Goal: Task Accomplishment & Management: Complete application form

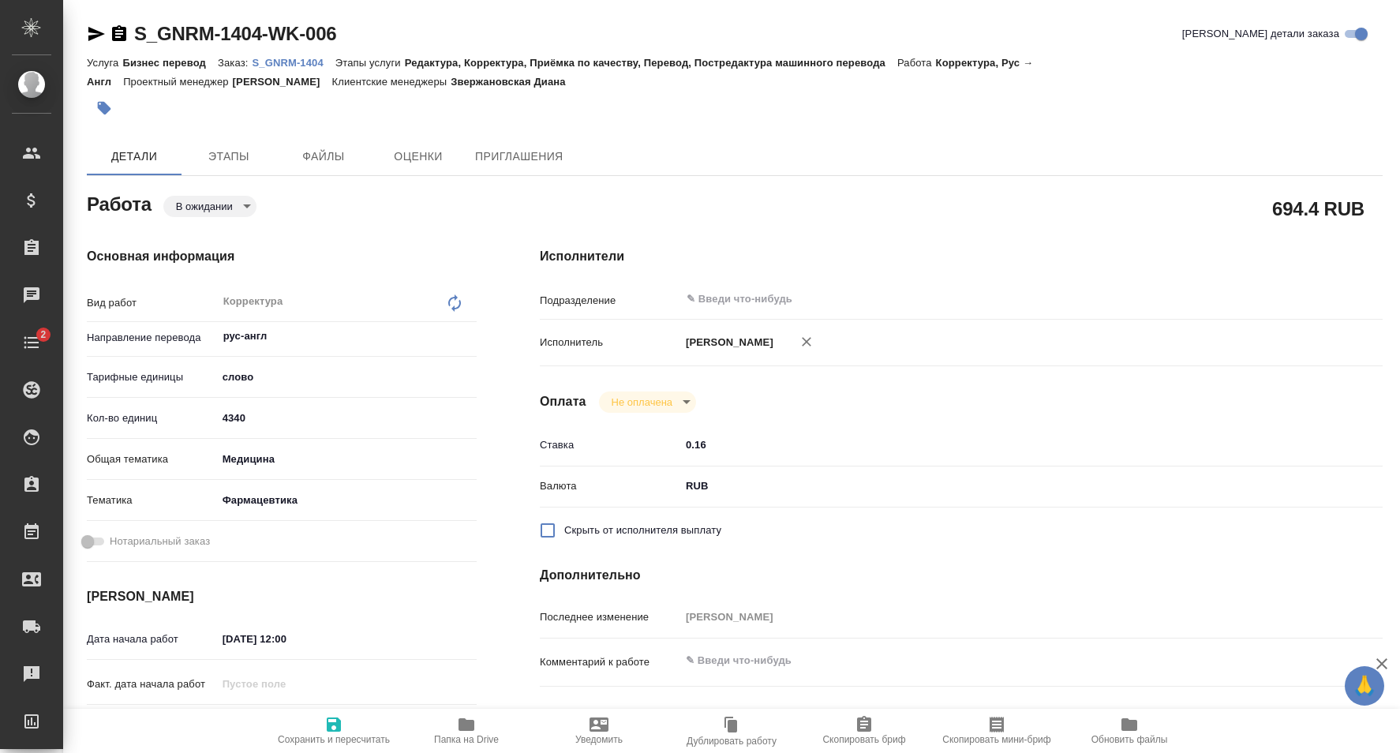
type textarea "x"
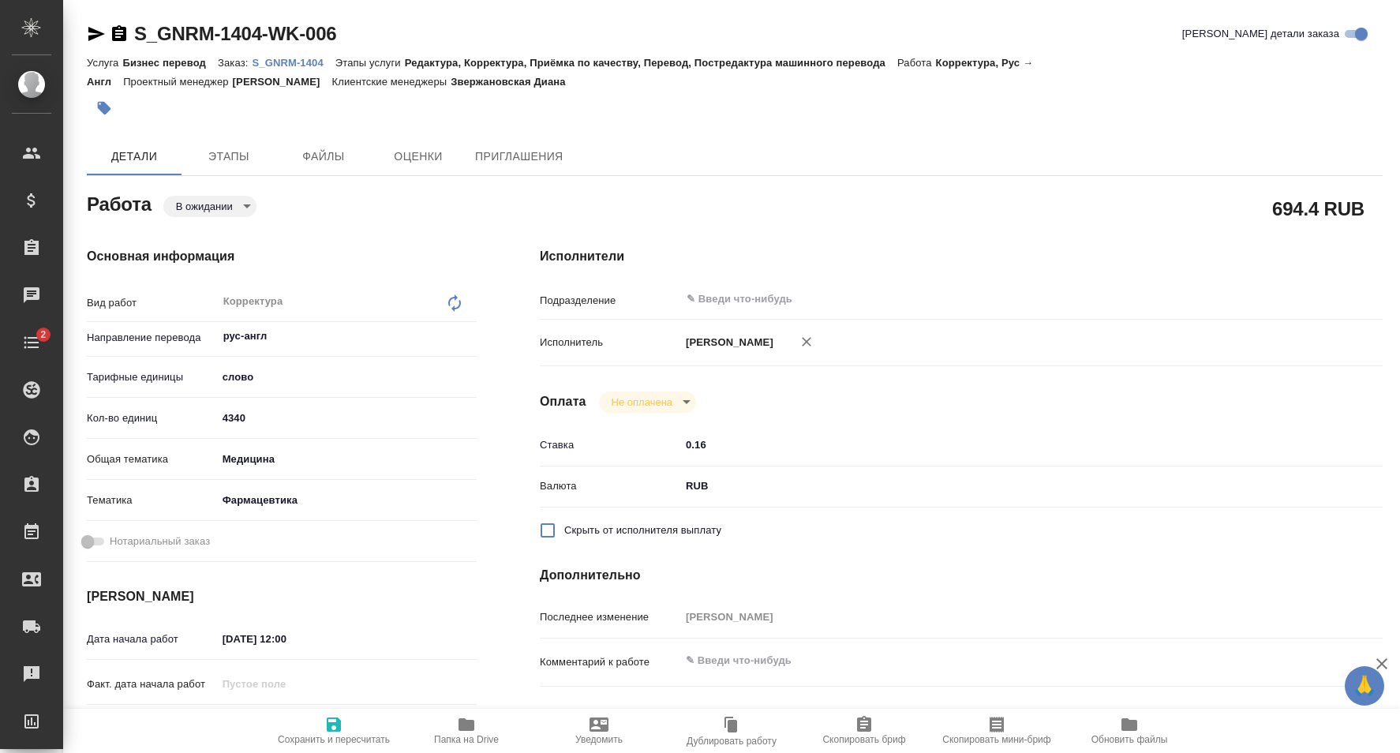
type textarea "x"
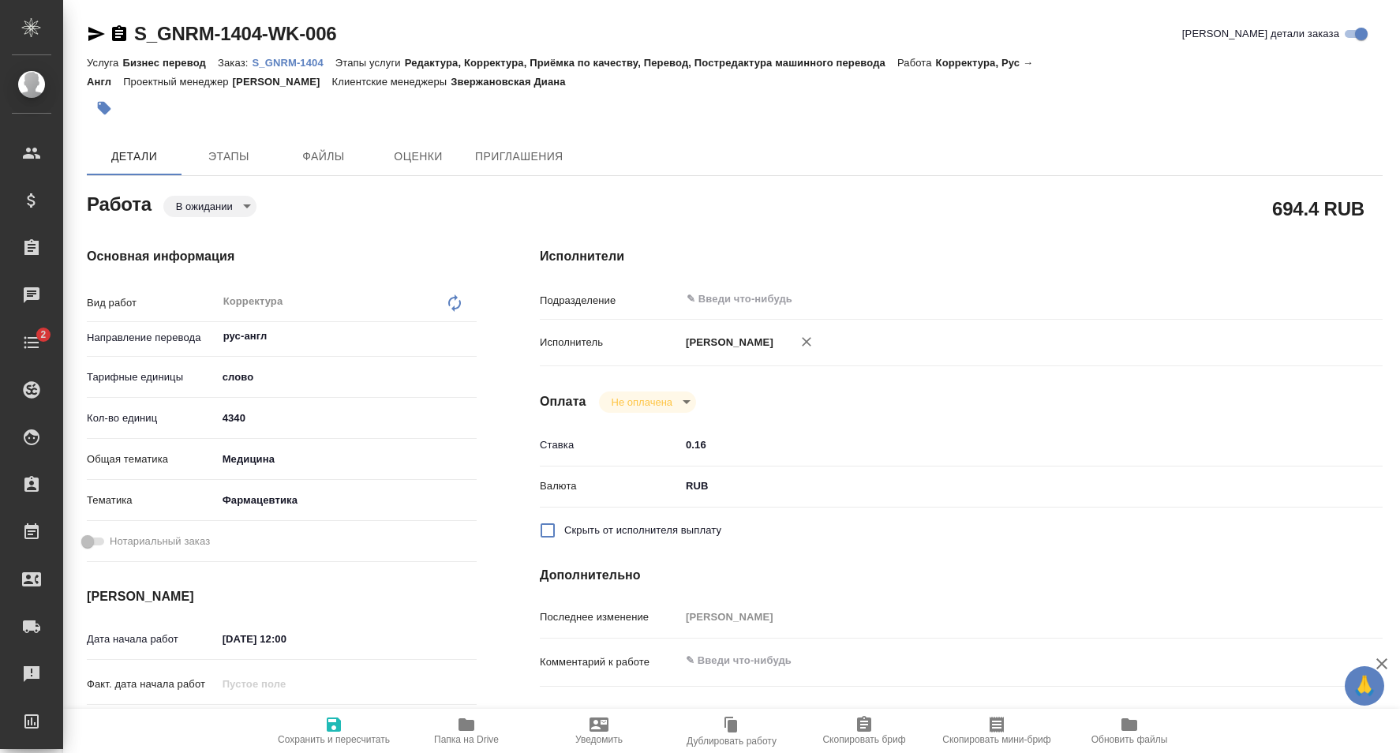
type textarea "x"
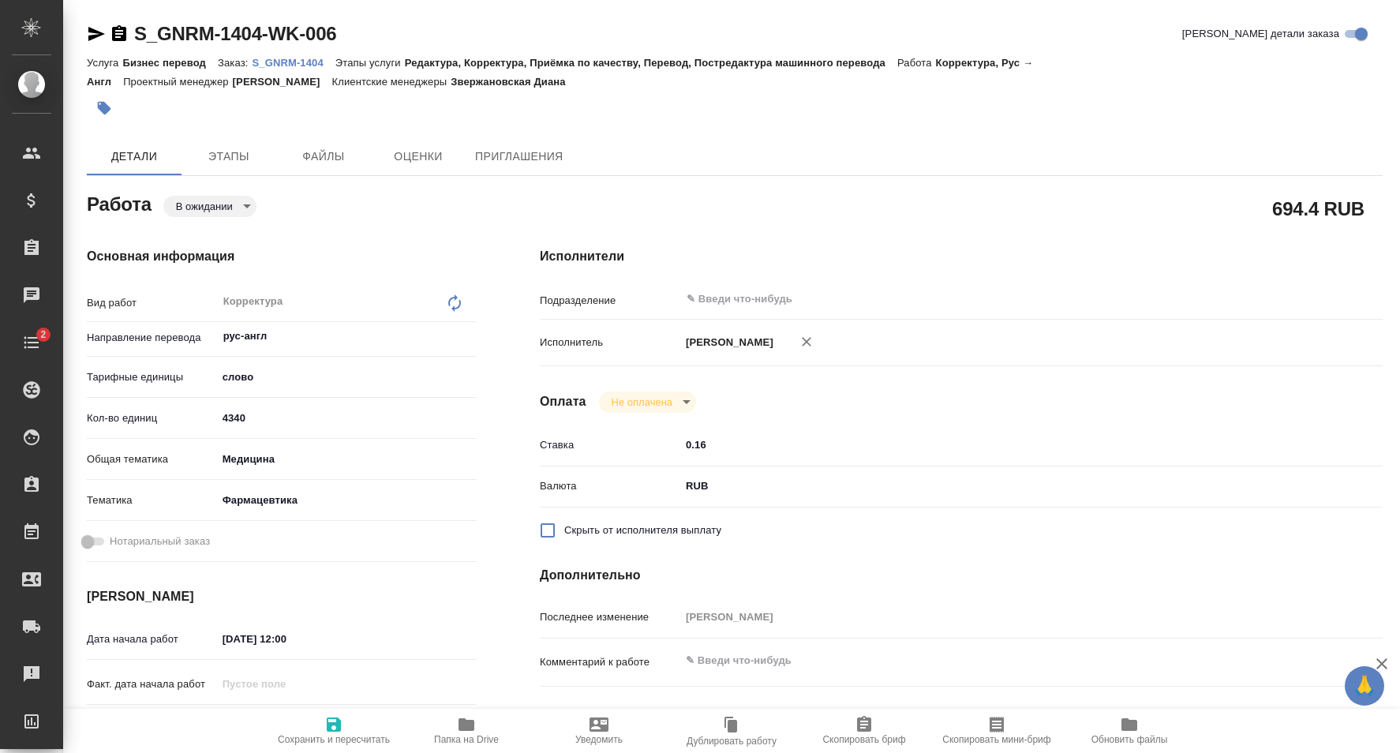
type textarea "x"
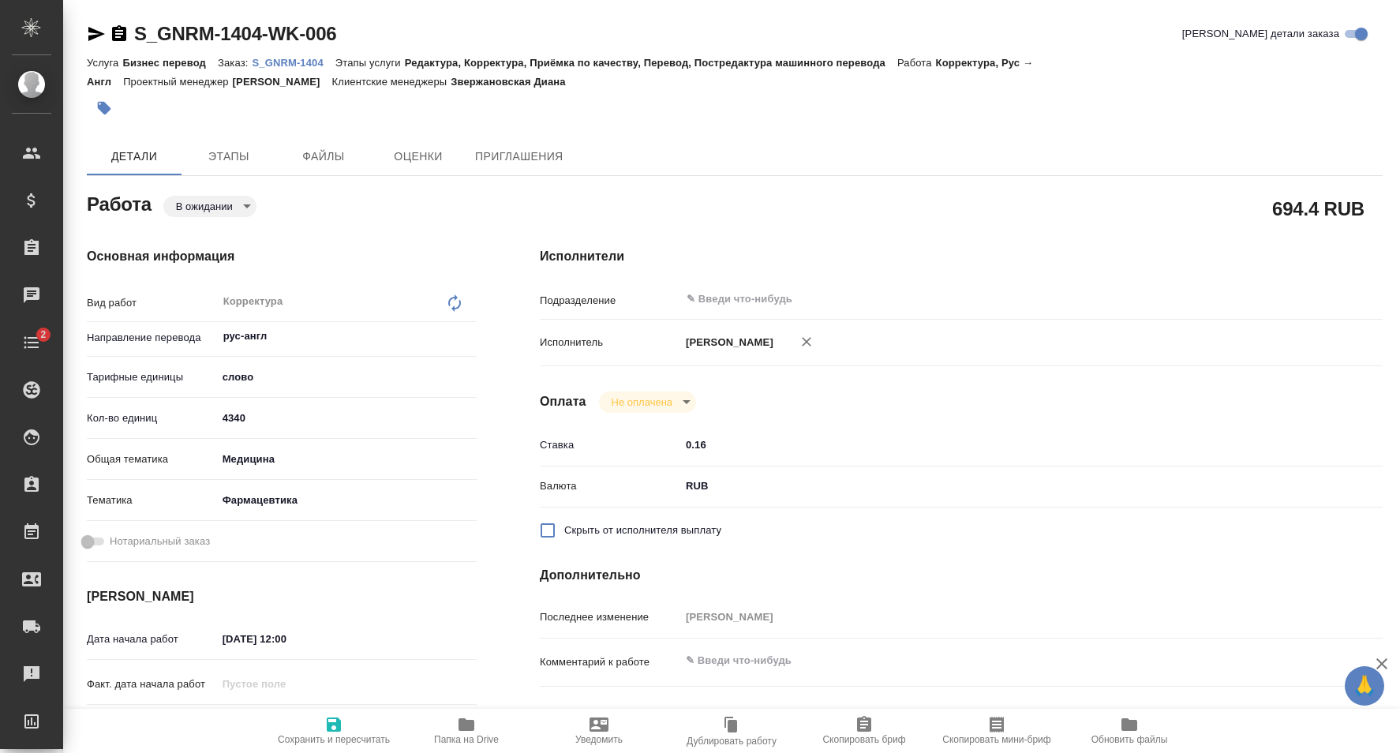
type textarea "x"
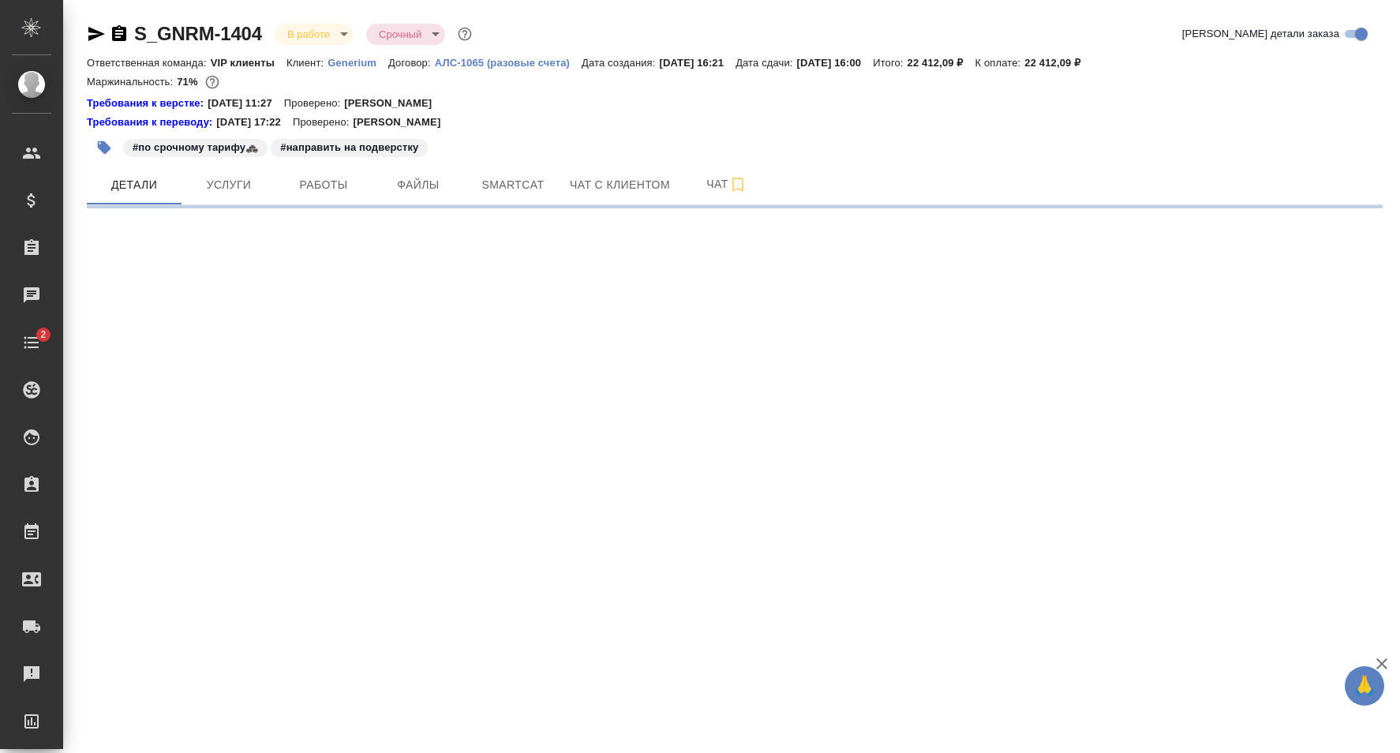
select select "RU"
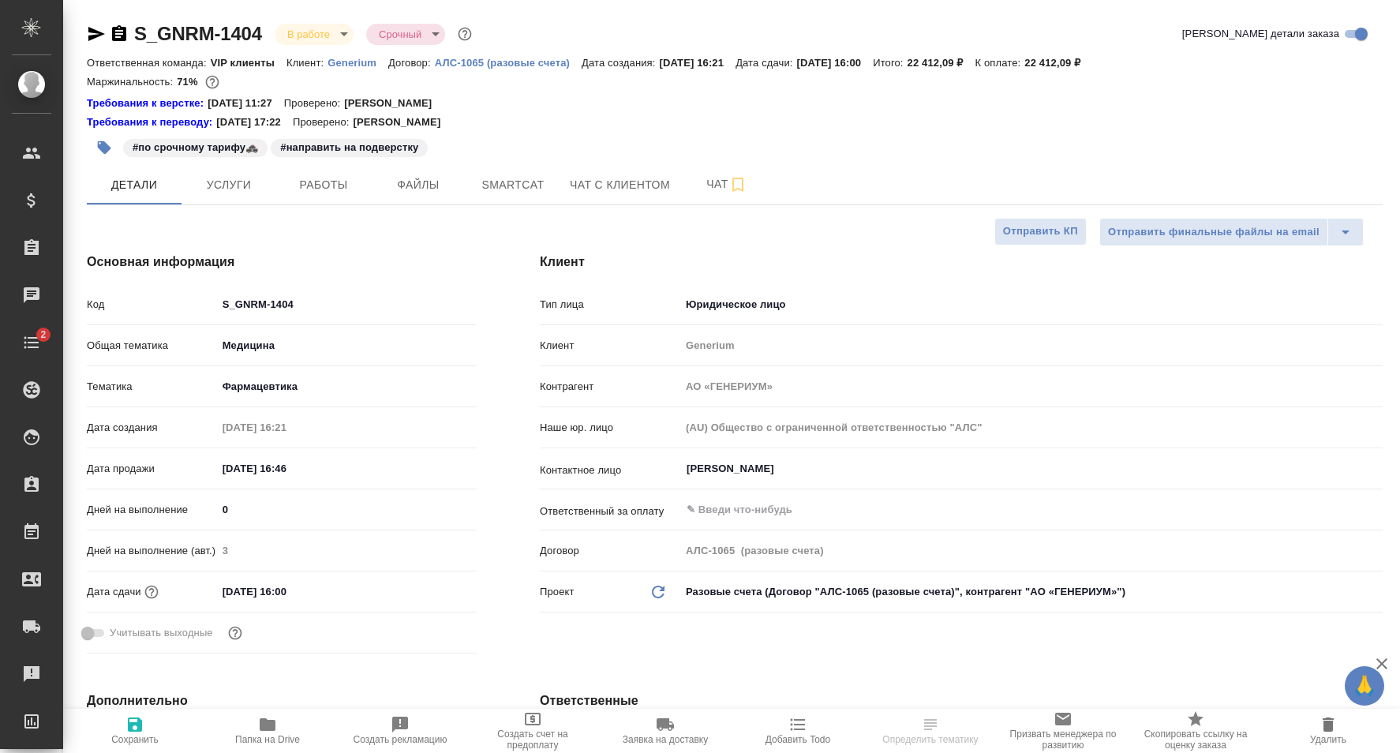
type textarea "x"
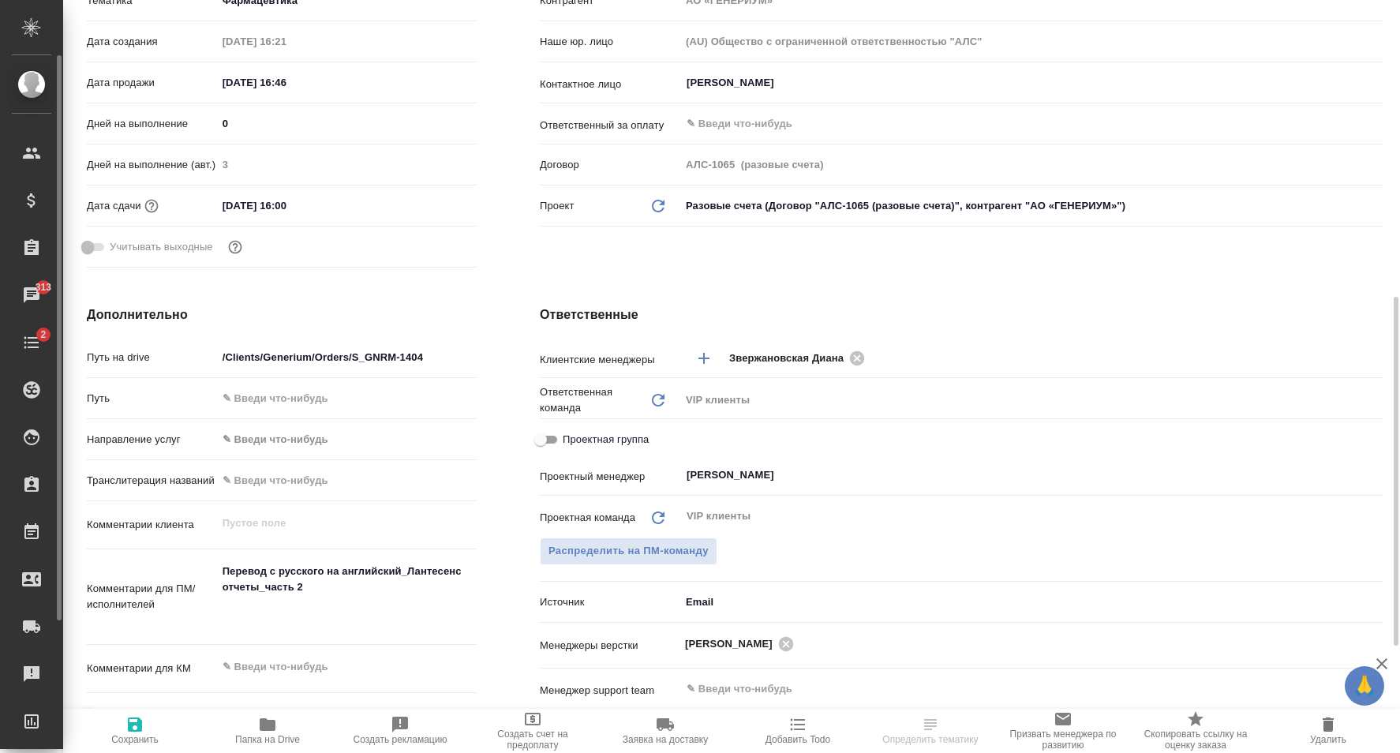
scroll to position [305, 0]
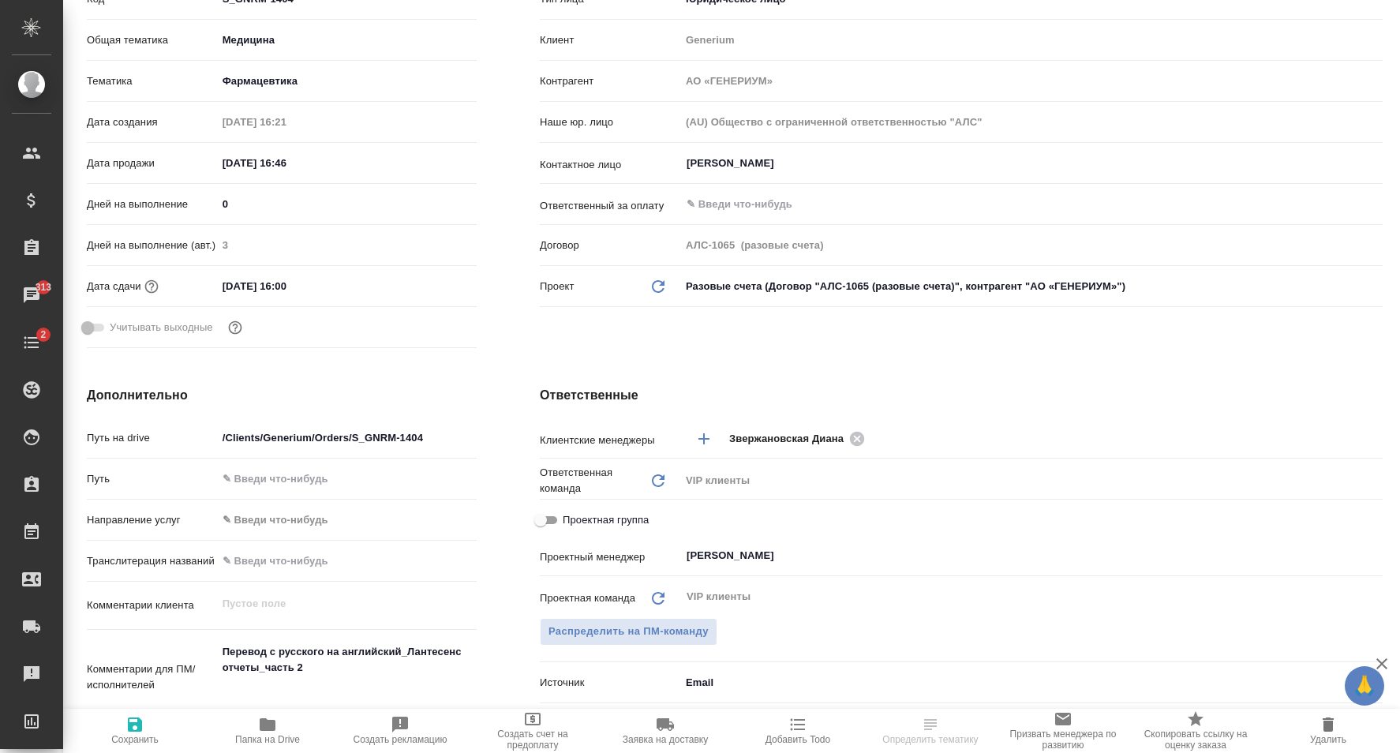
type textarea "x"
select select "RU"
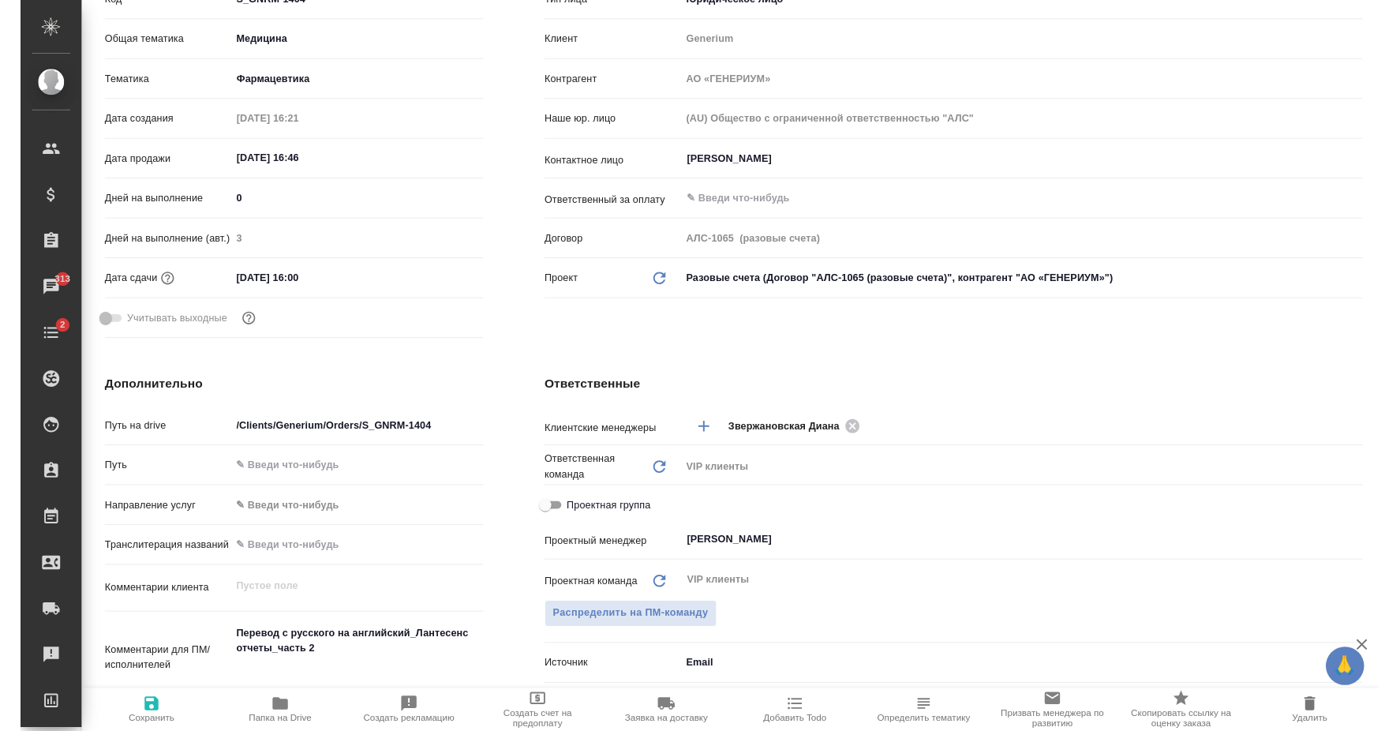
scroll to position [0, 0]
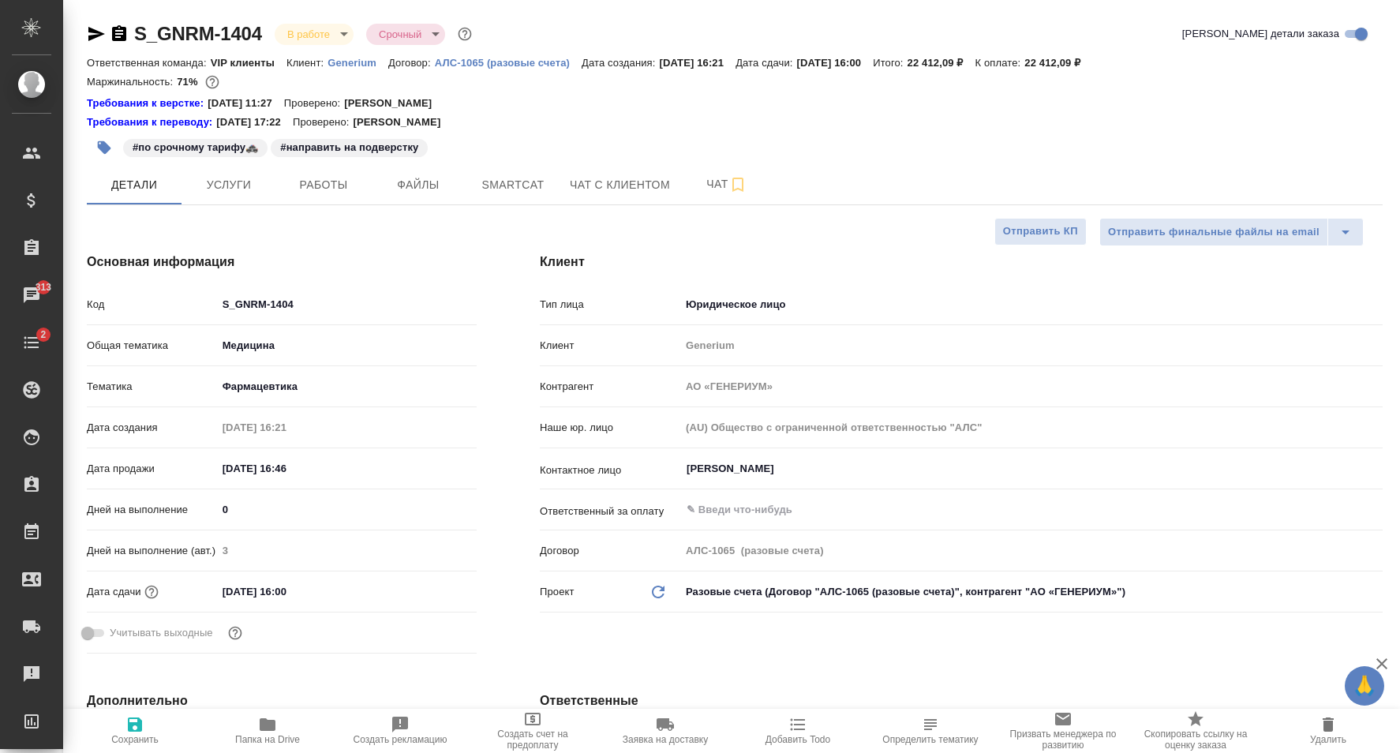
type textarea "x"
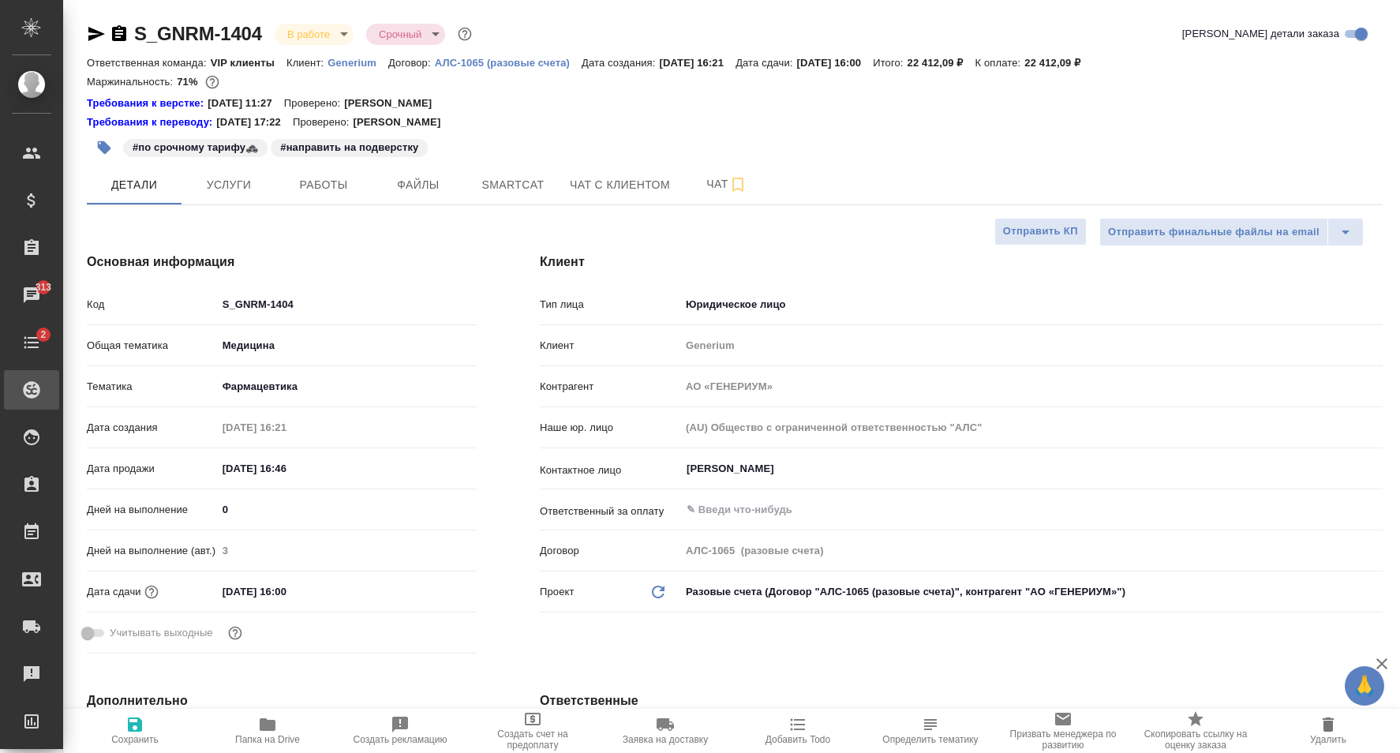
type textarea "x"
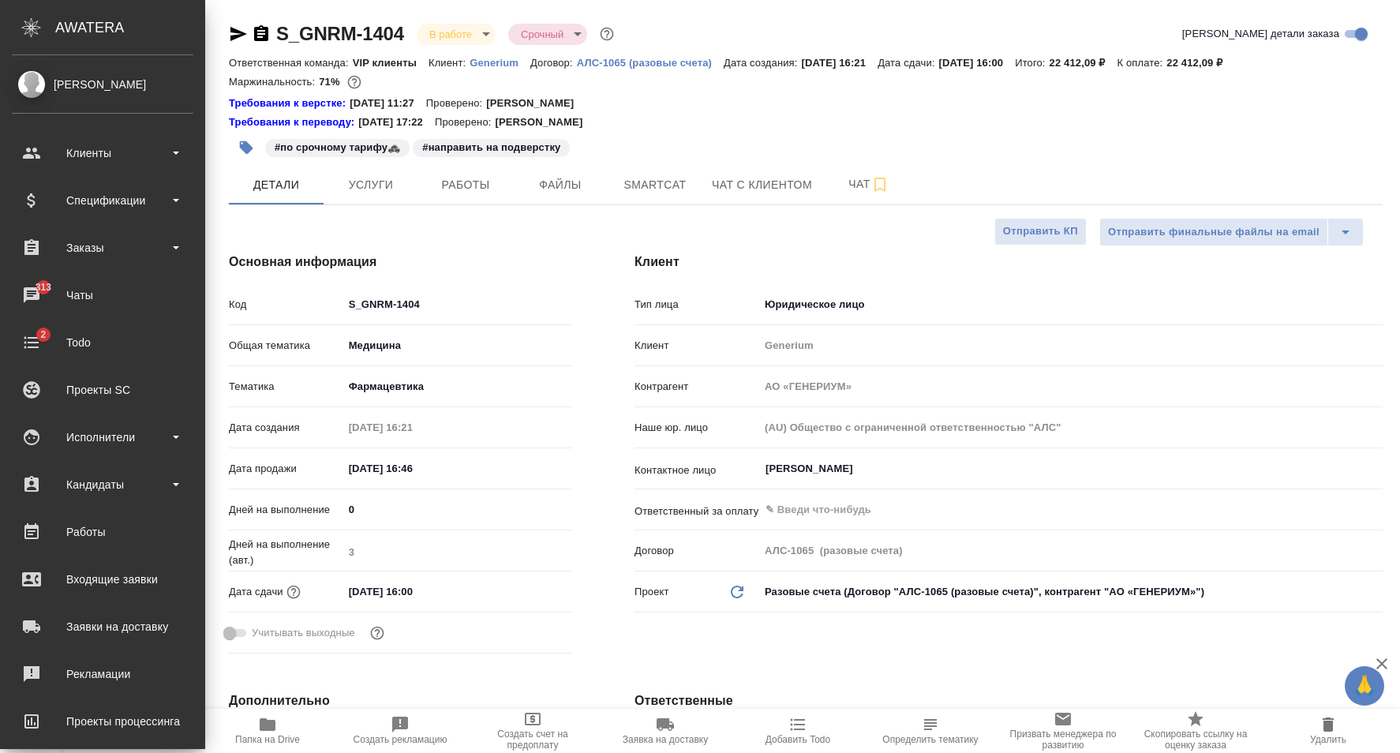
type textarea "x"
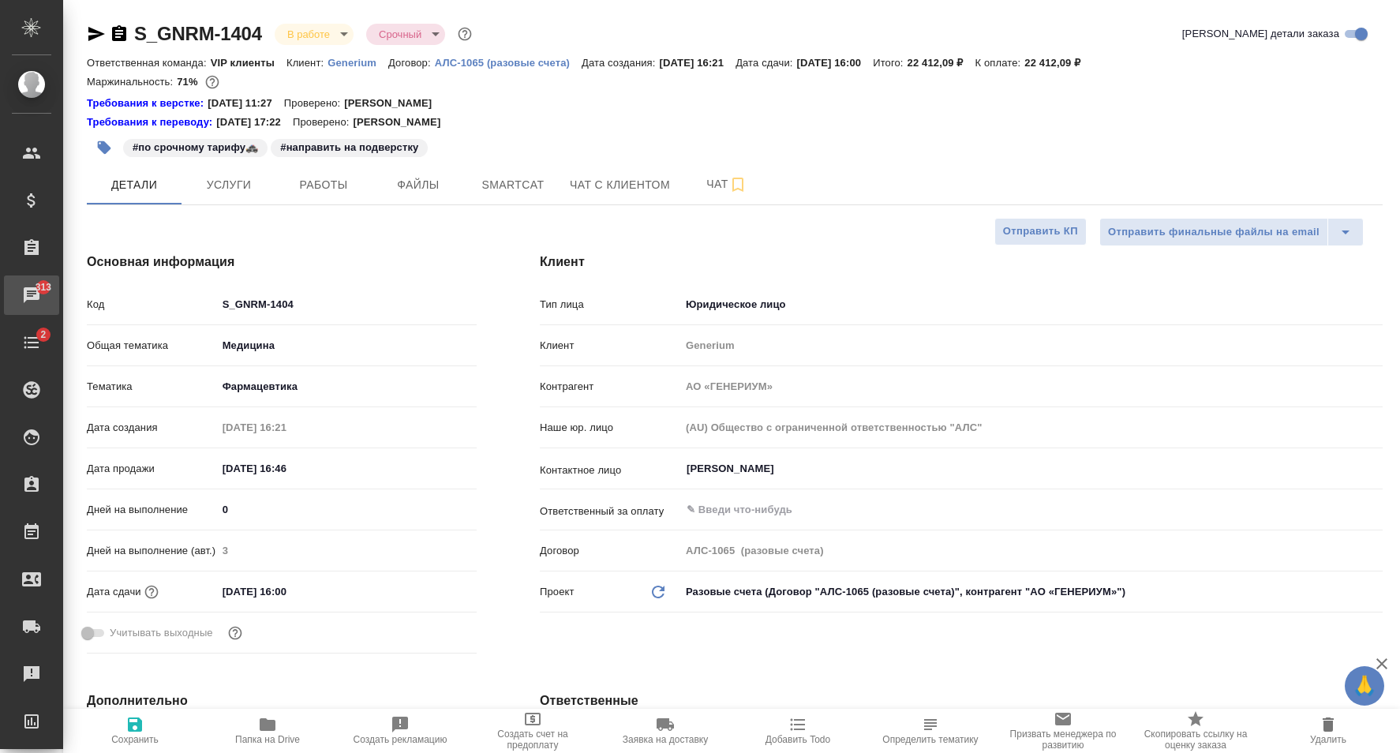
type textarea "x"
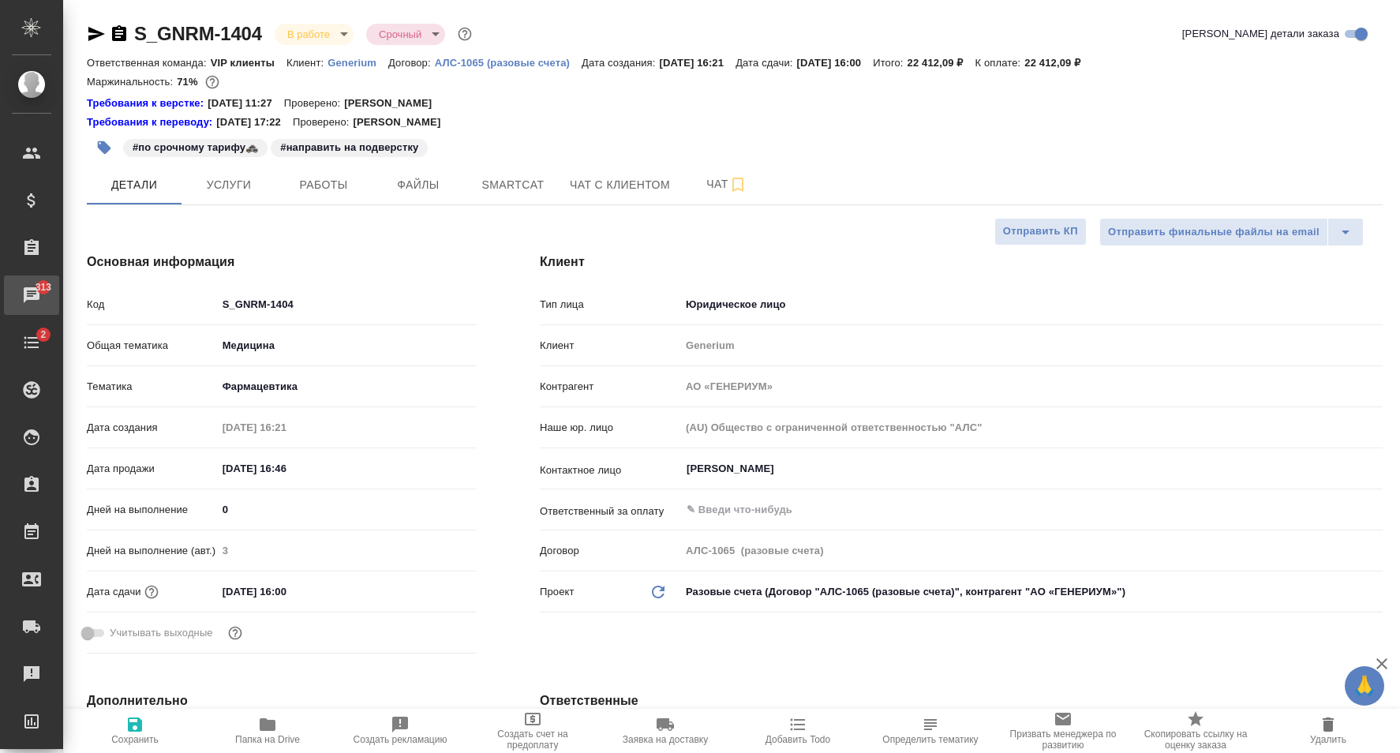
type textarea "x"
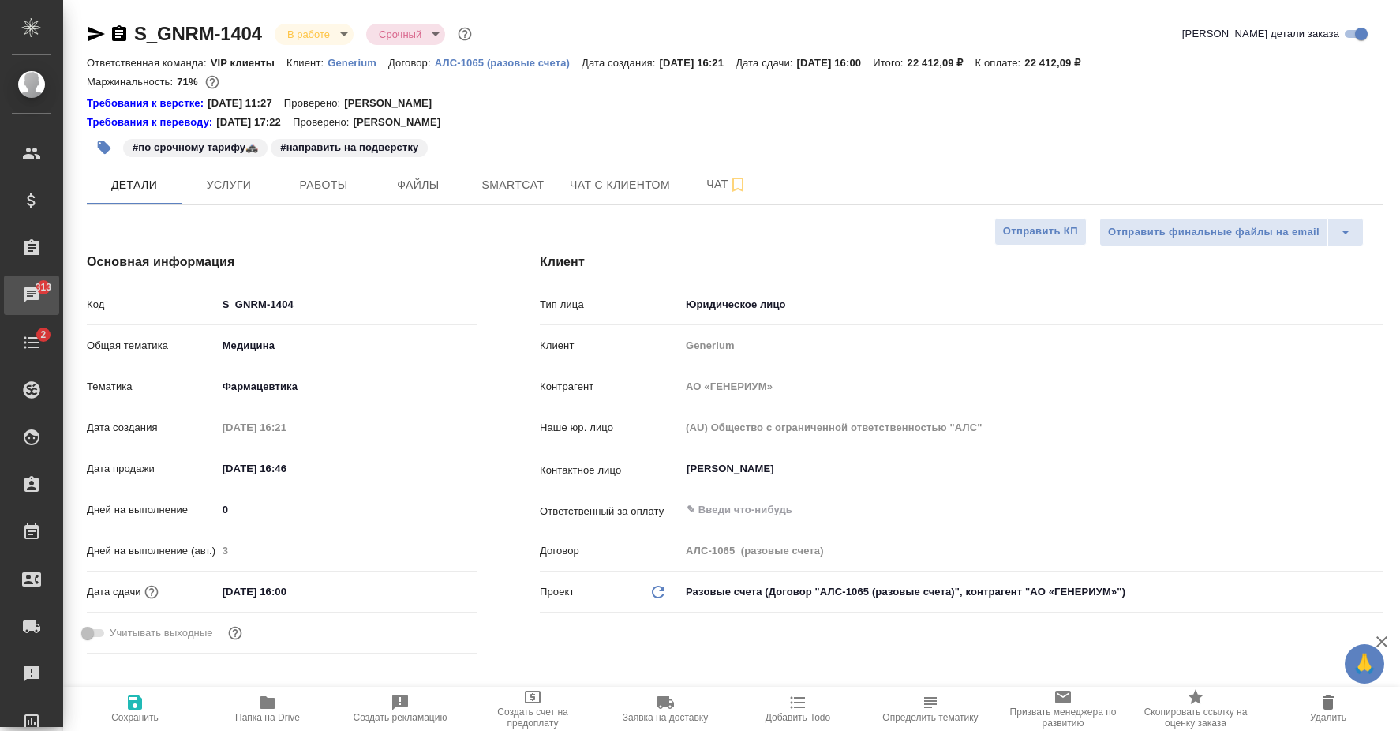
type textarea "x"
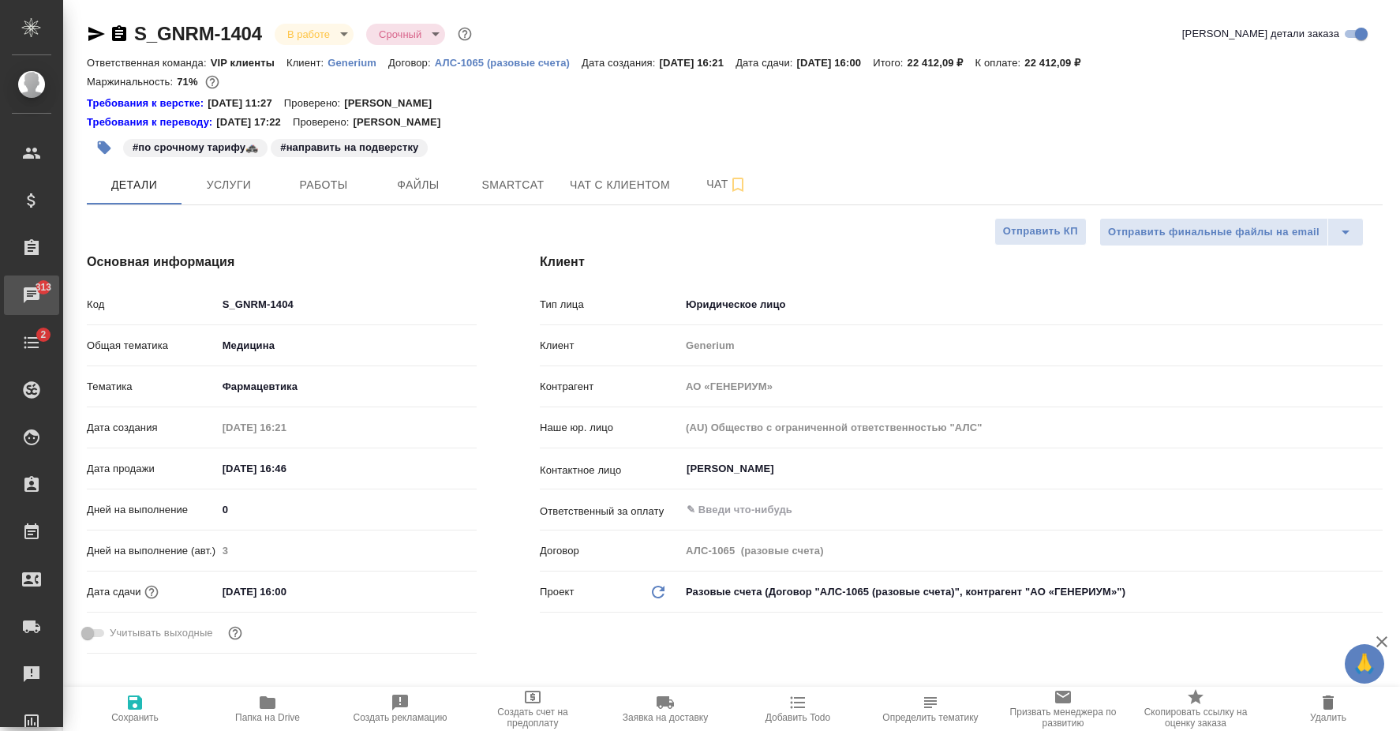
type textarea "x"
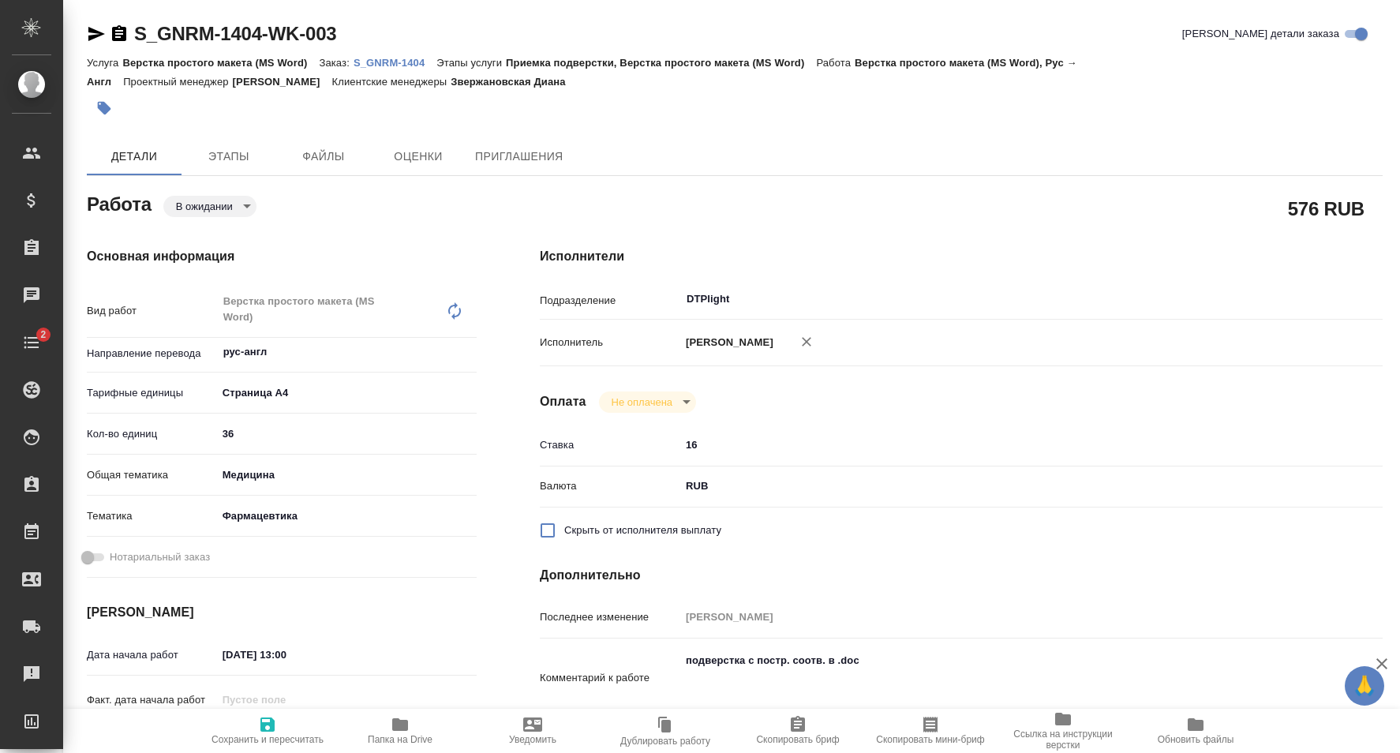
type textarea "x"
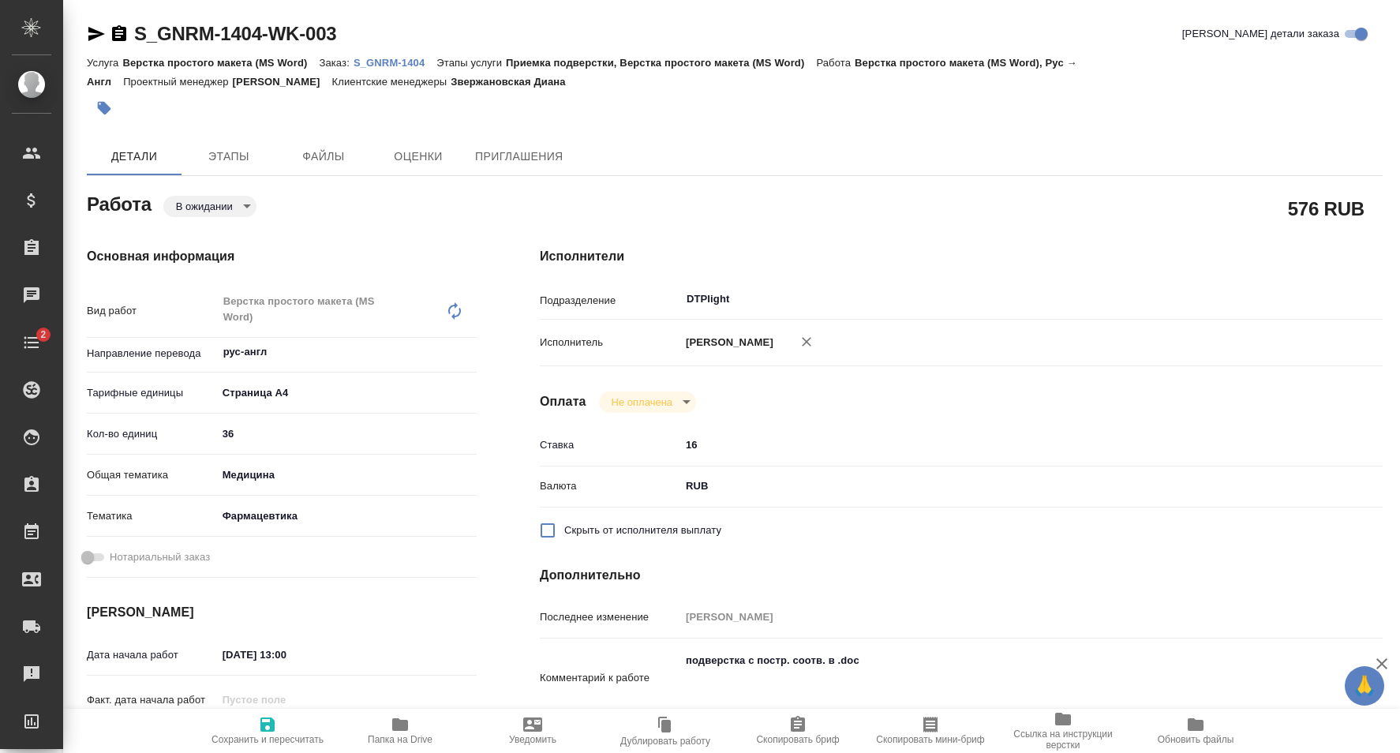
type textarea "x"
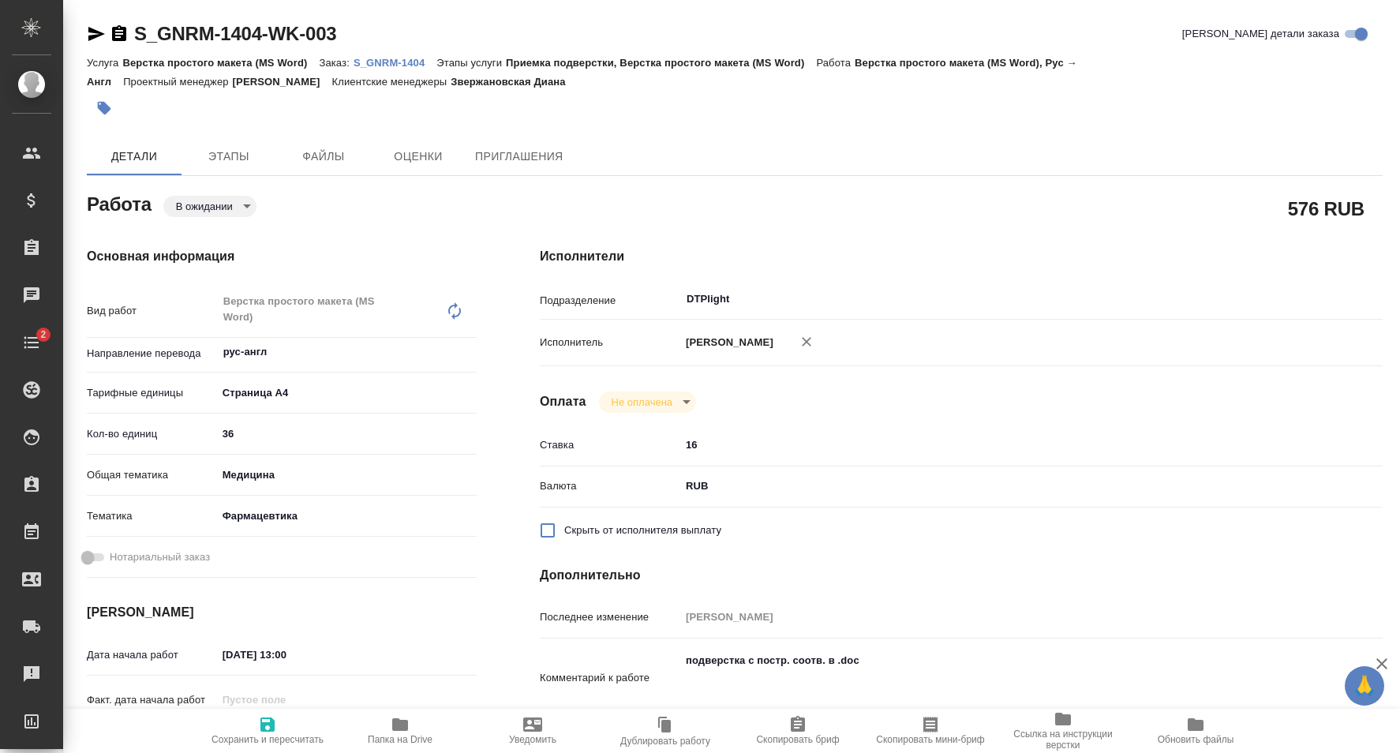
type textarea "x"
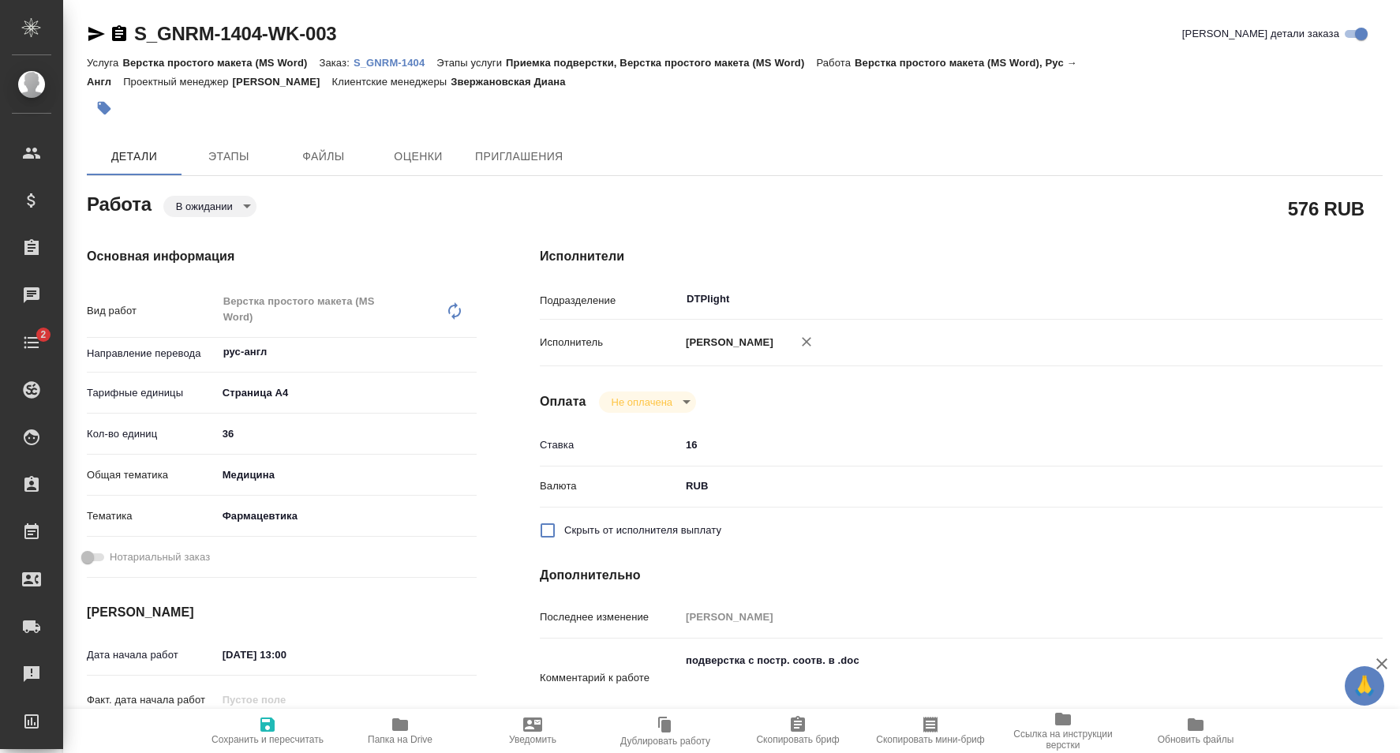
type textarea "x"
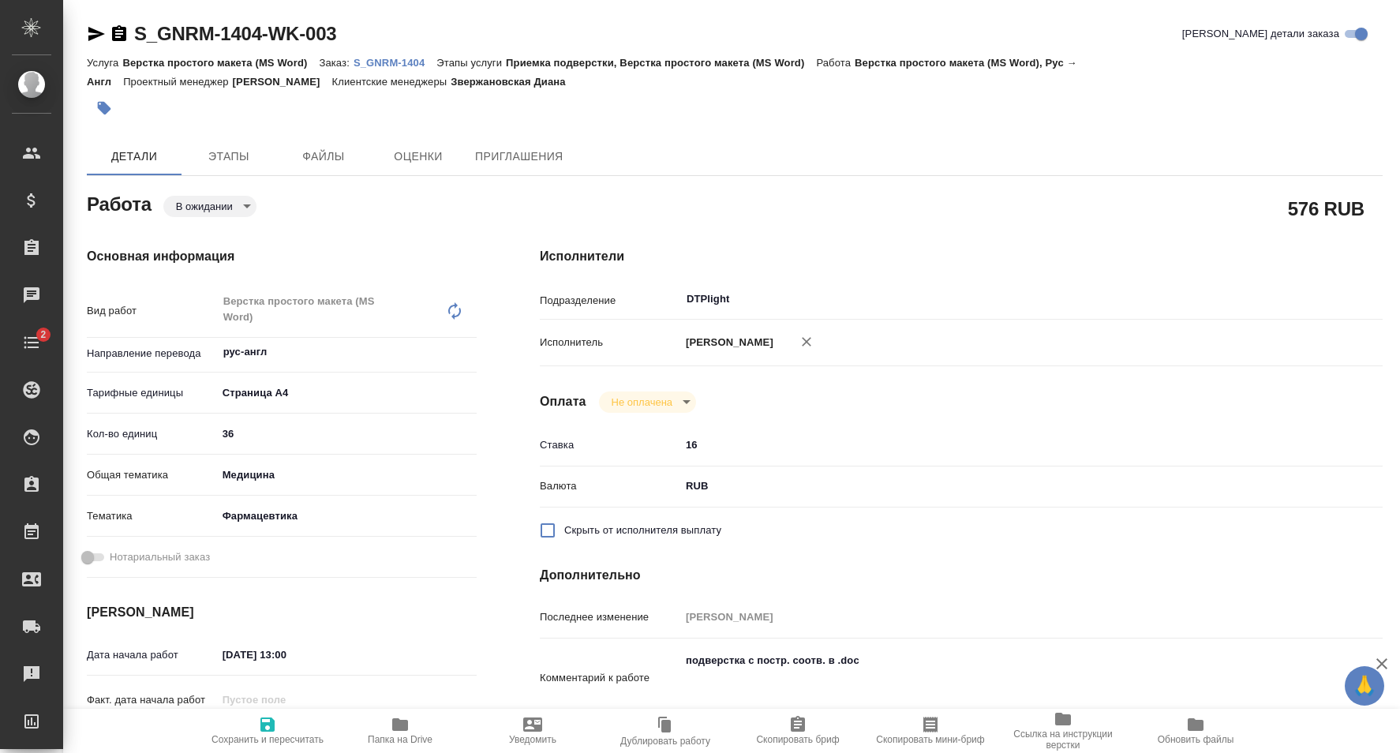
type textarea "x"
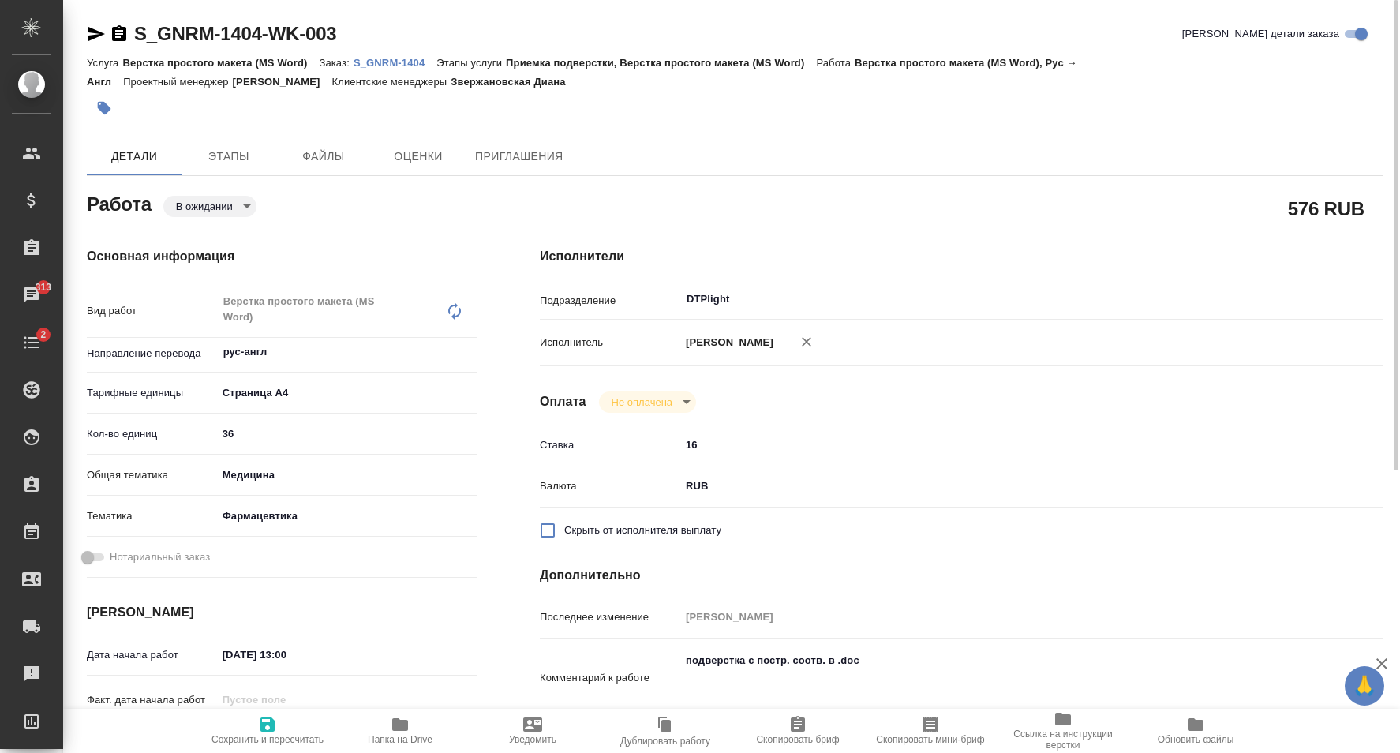
click at [398, 719] on icon "button" at bounding box center [400, 724] width 16 height 13
type textarea "x"
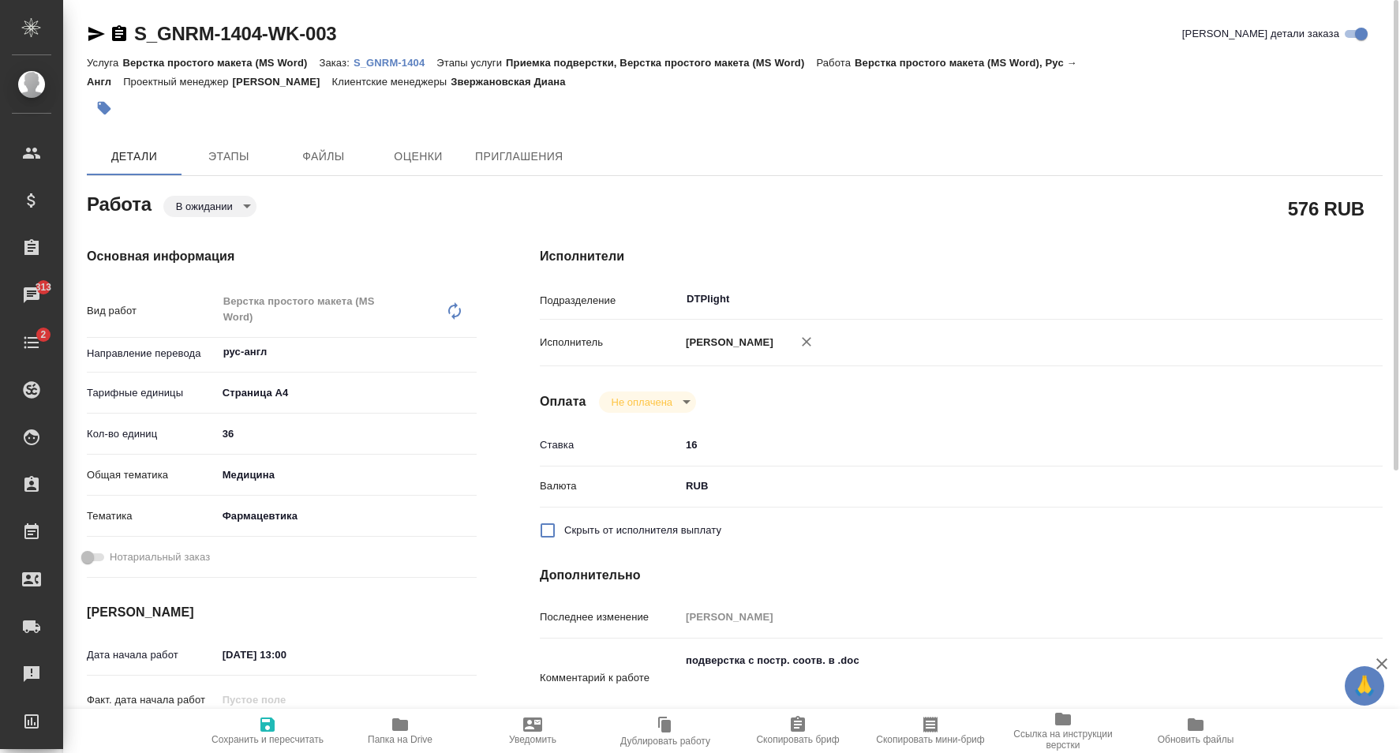
type textarea "x"
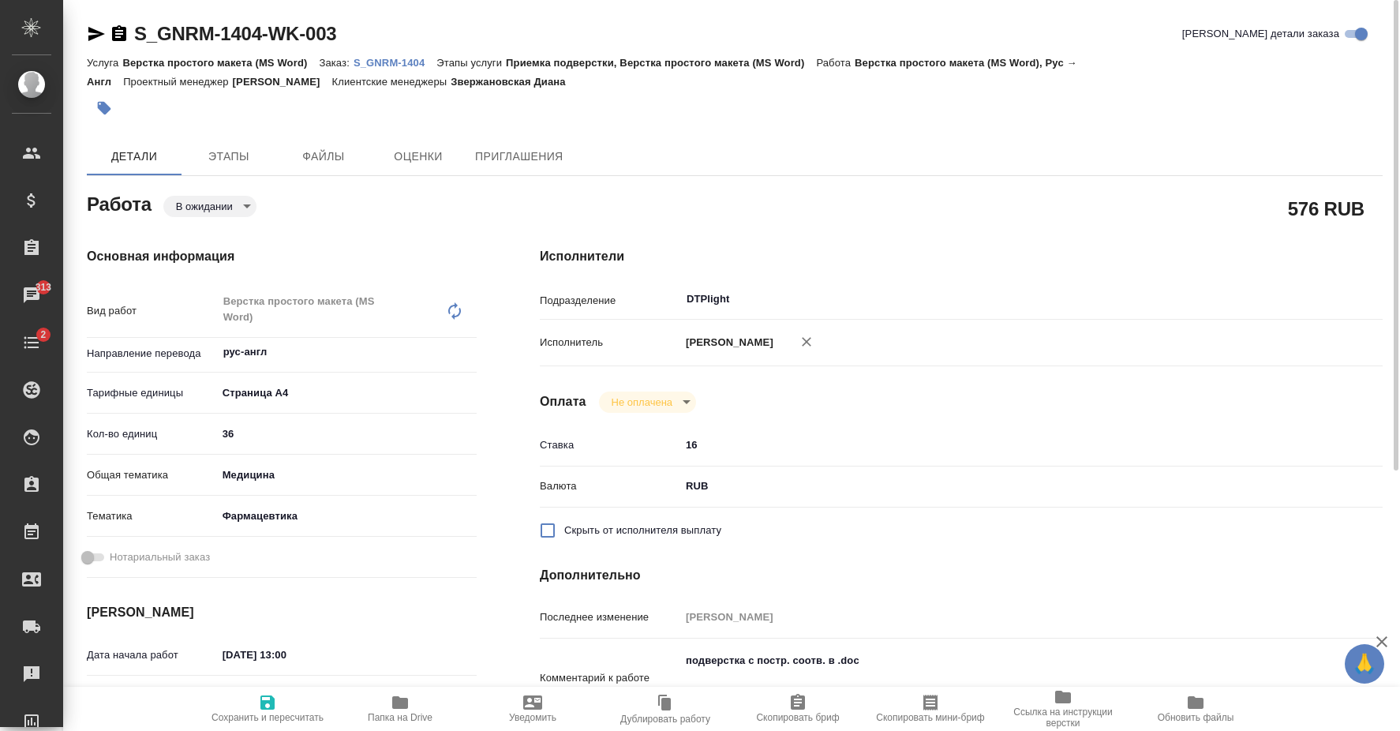
type textarea "x"
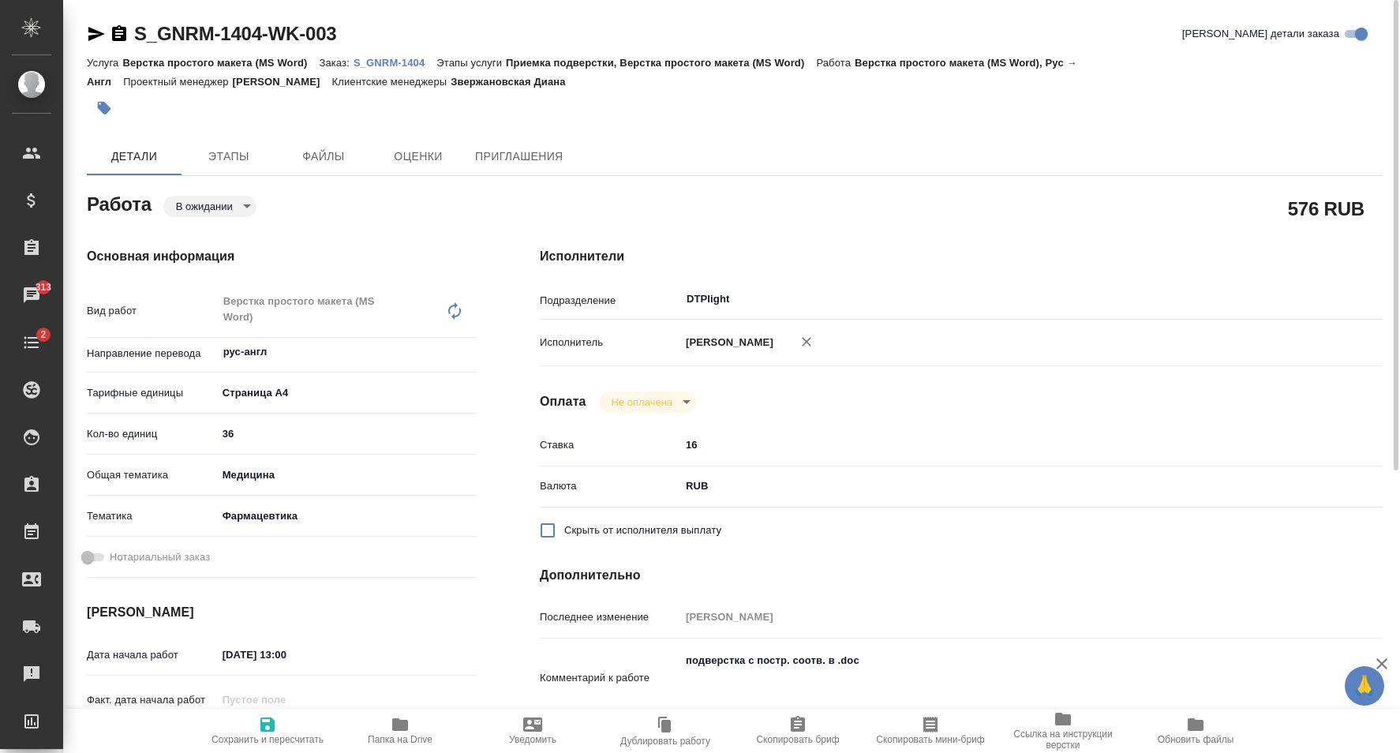
type textarea "x"
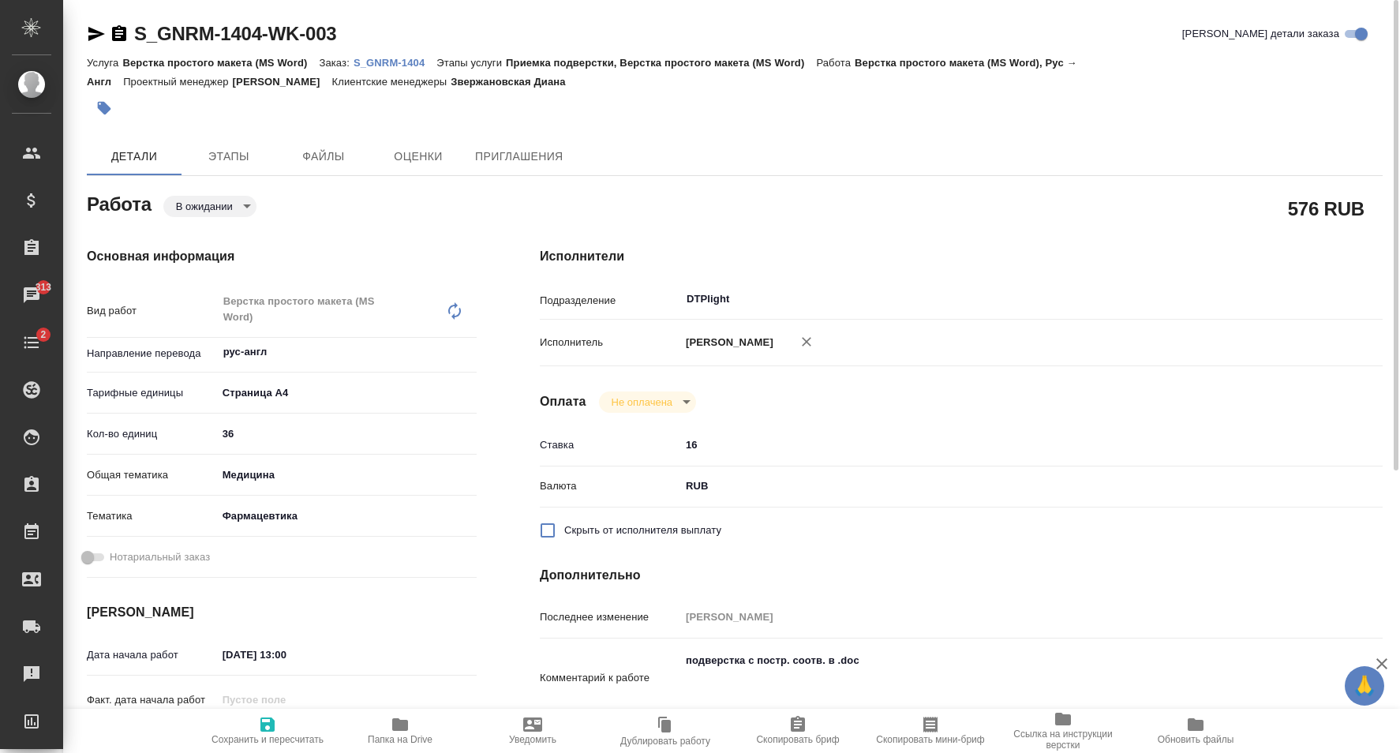
type textarea "x"
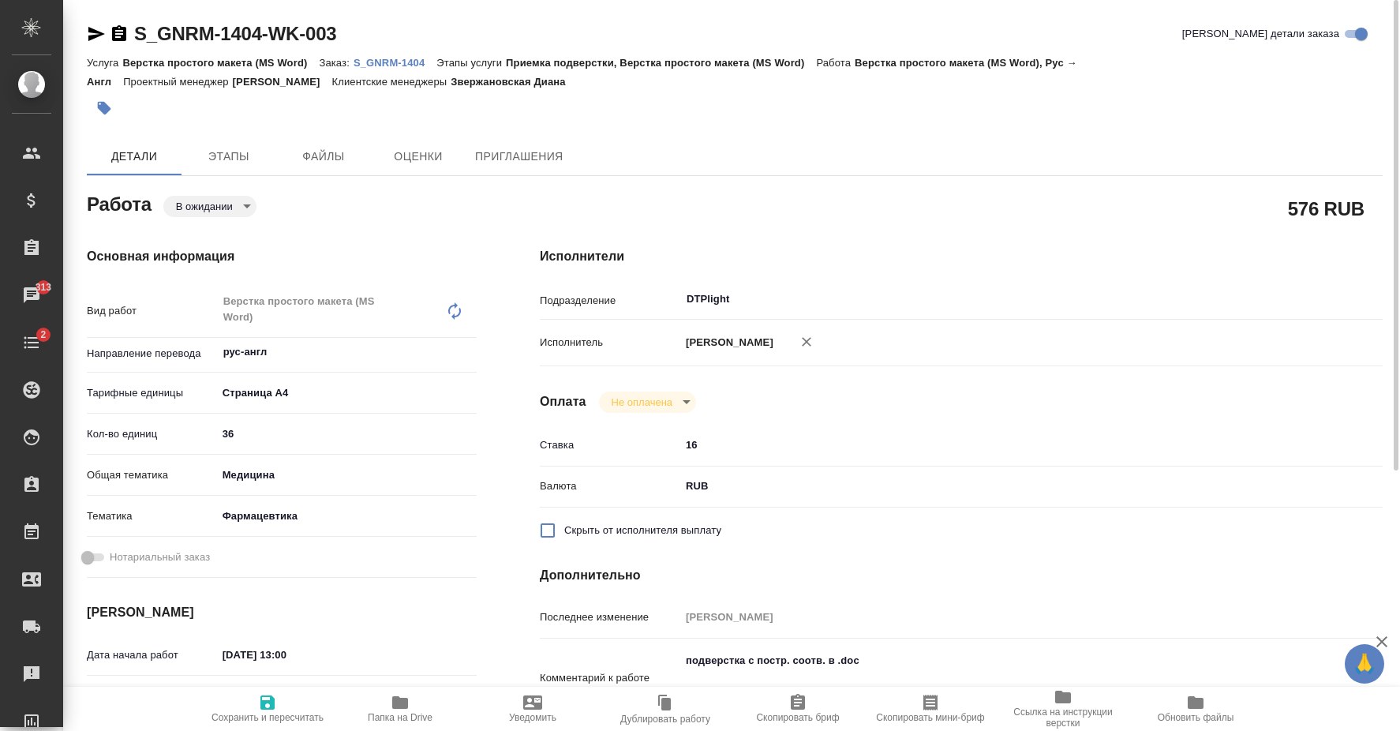
type textarea "x"
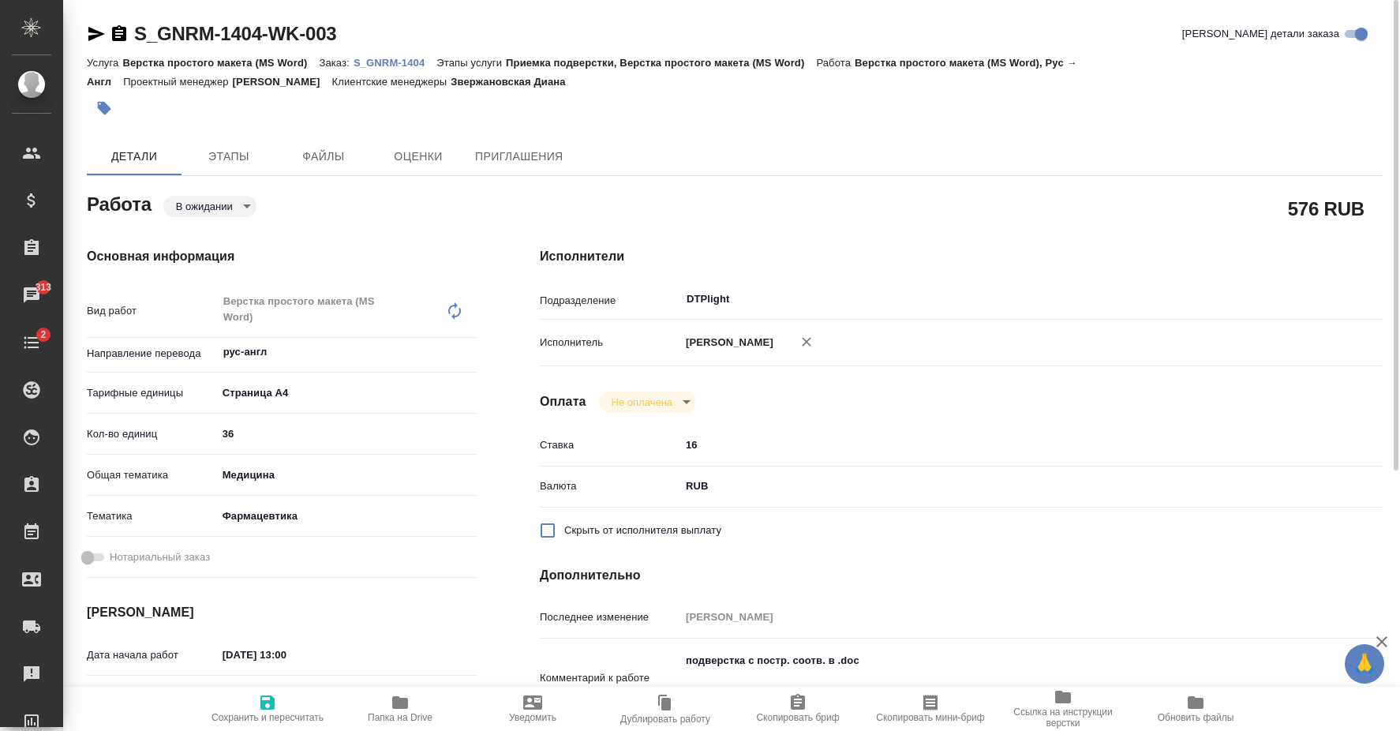
type textarea "x"
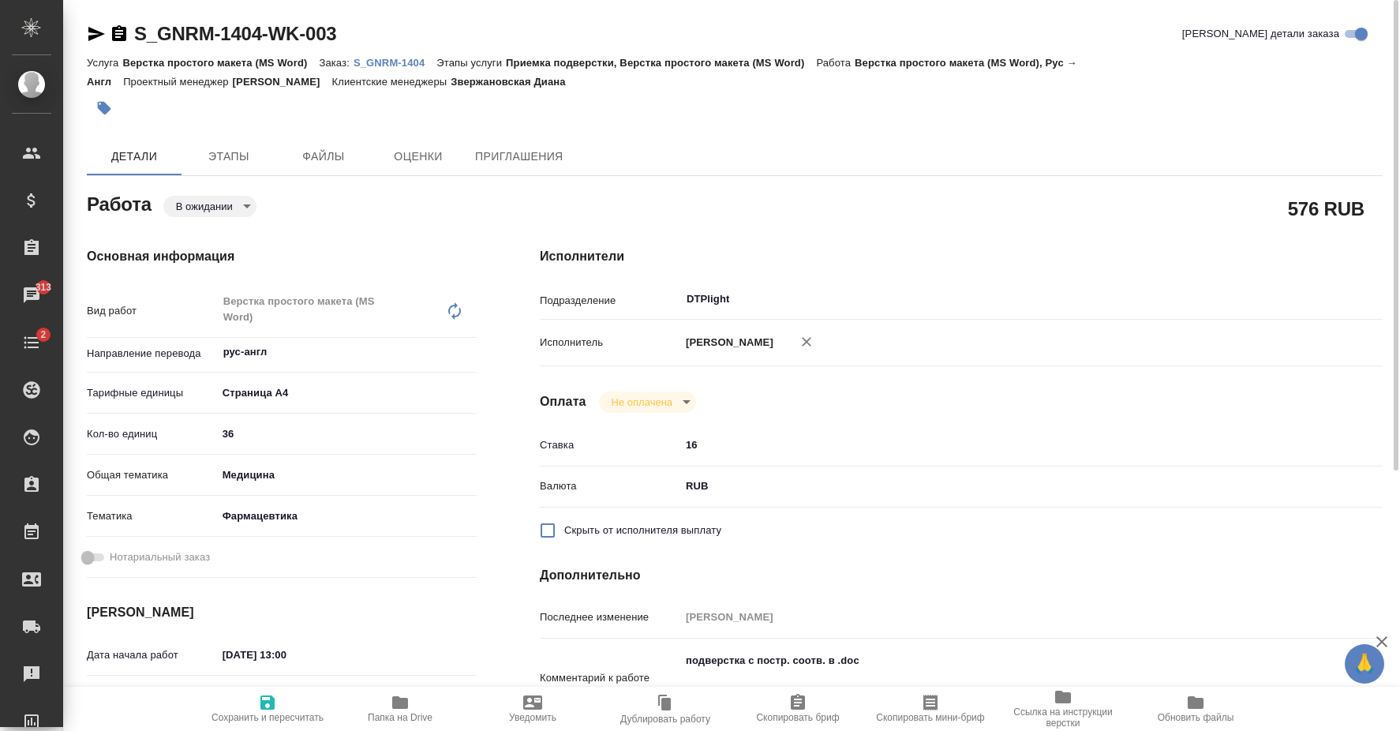
type textarea "x"
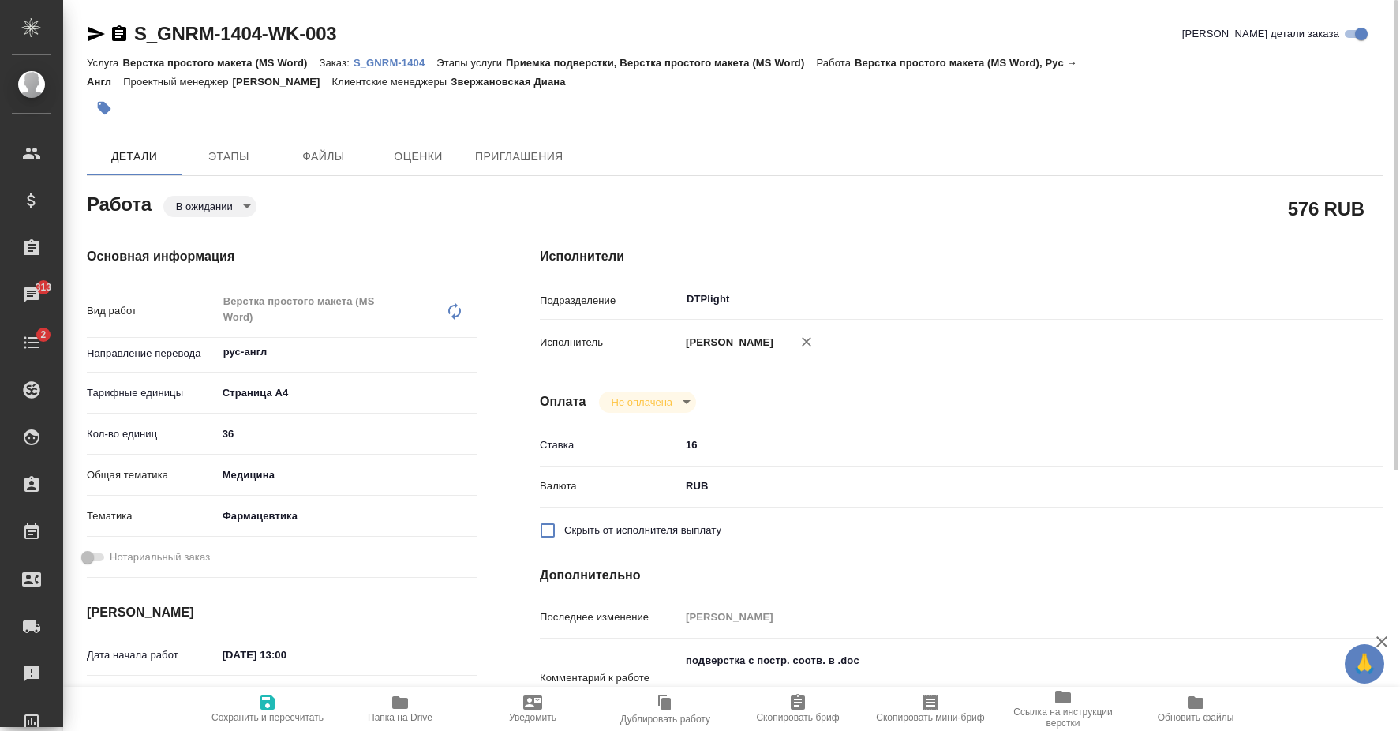
type textarea "x"
